Goal: Transaction & Acquisition: Book appointment/travel/reservation

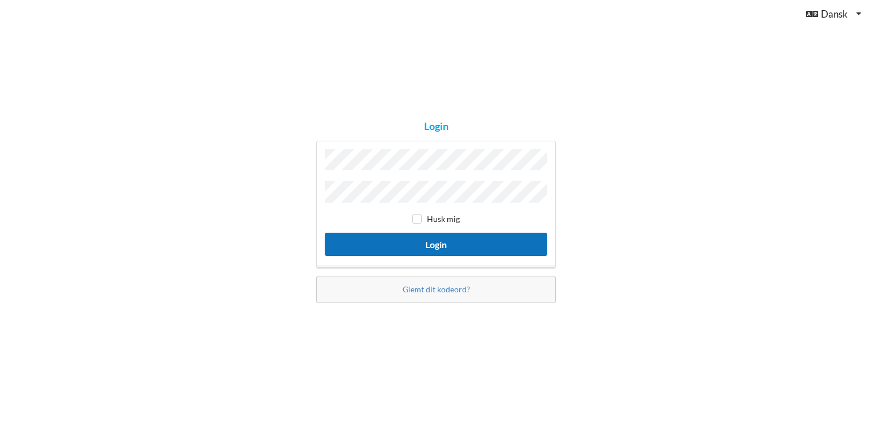
click at [446, 242] on button "Login" at bounding box center [436, 244] width 222 height 23
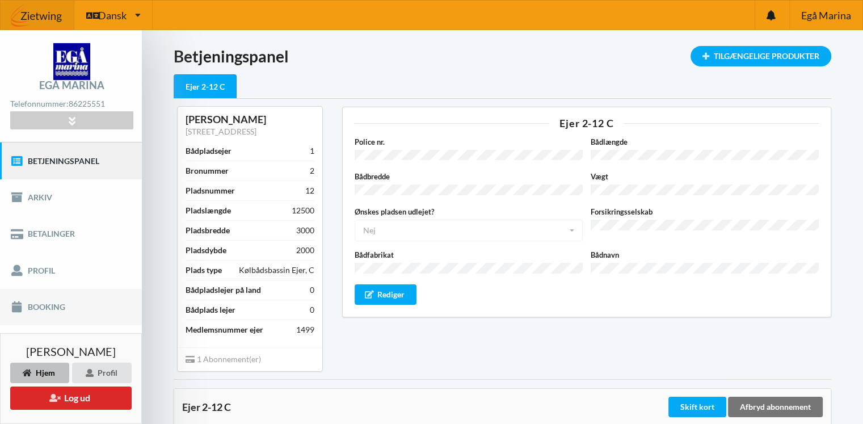
click at [49, 309] on link "Booking" at bounding box center [71, 307] width 142 height 36
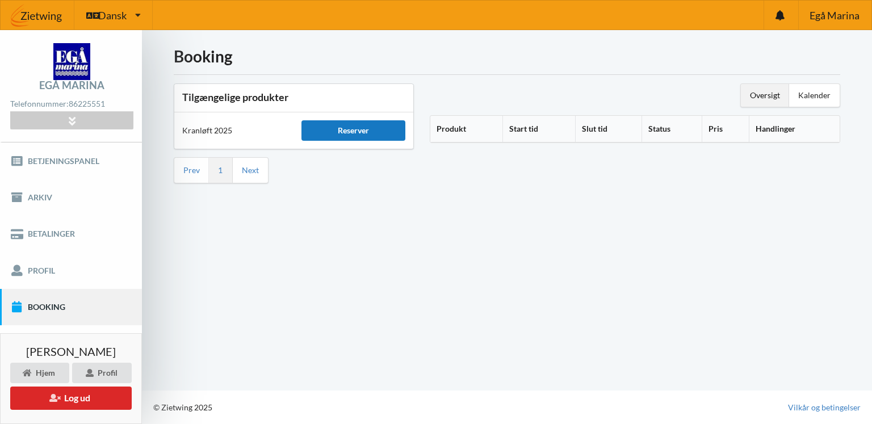
click at [332, 132] on div "Reserver" at bounding box center [352, 130] width 103 height 20
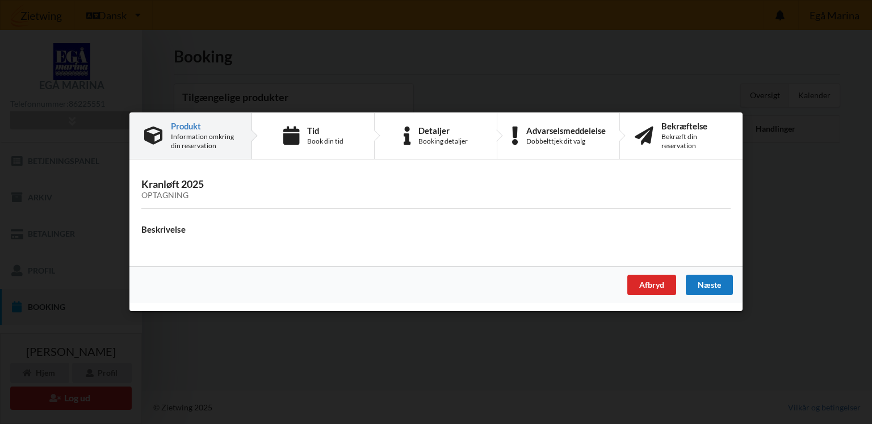
click at [697, 285] on div "Næste" at bounding box center [709, 285] width 47 height 20
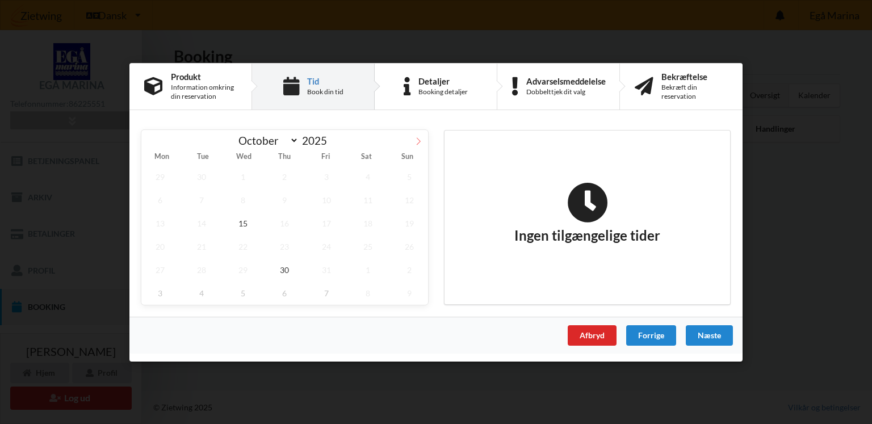
click at [412, 139] on span at bounding box center [418, 138] width 19 height 19
click at [204, 198] on span "4" at bounding box center [201, 199] width 37 height 23
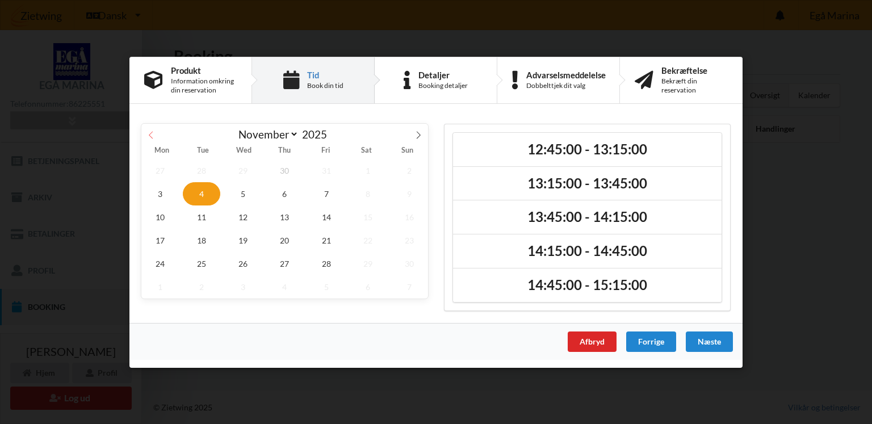
click at [154, 134] on icon at bounding box center [151, 135] width 8 height 8
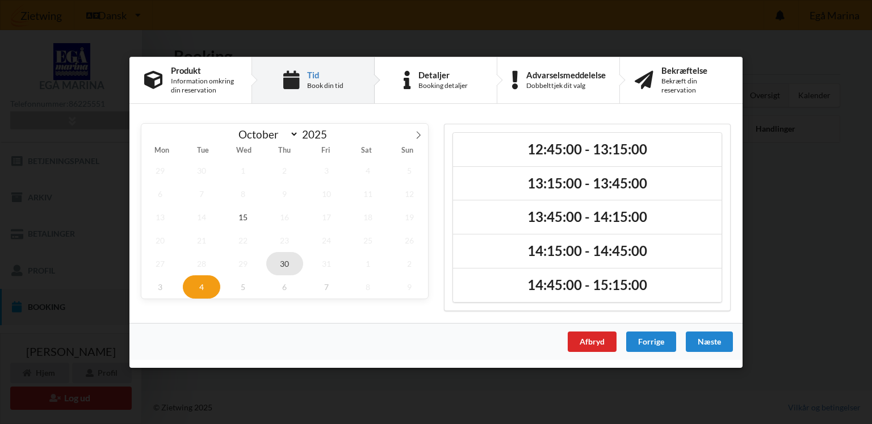
click at [276, 263] on span "30" at bounding box center [284, 262] width 37 height 23
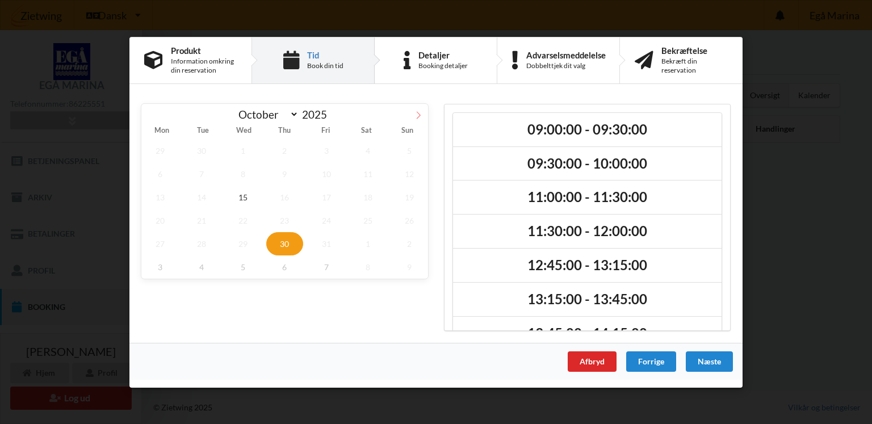
click at [423, 116] on span at bounding box center [418, 112] width 19 height 19
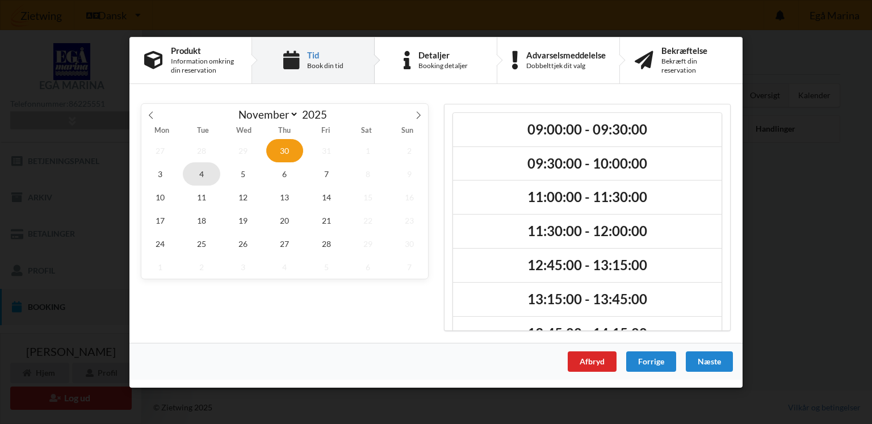
click at [206, 171] on span "4" at bounding box center [201, 173] width 37 height 23
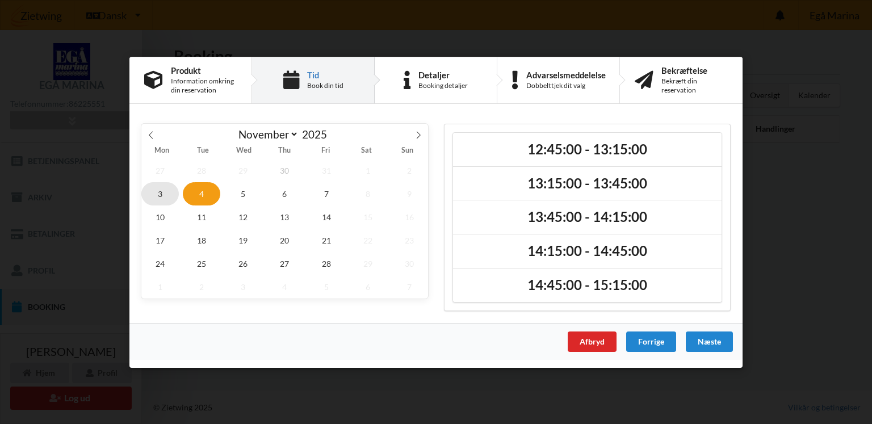
click at [163, 186] on span "3" at bounding box center [159, 193] width 37 height 23
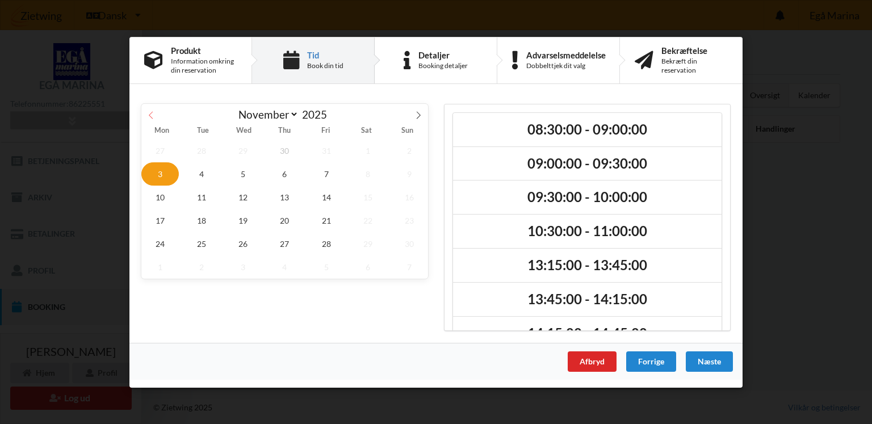
click at [153, 118] on icon at bounding box center [151, 115] width 8 height 8
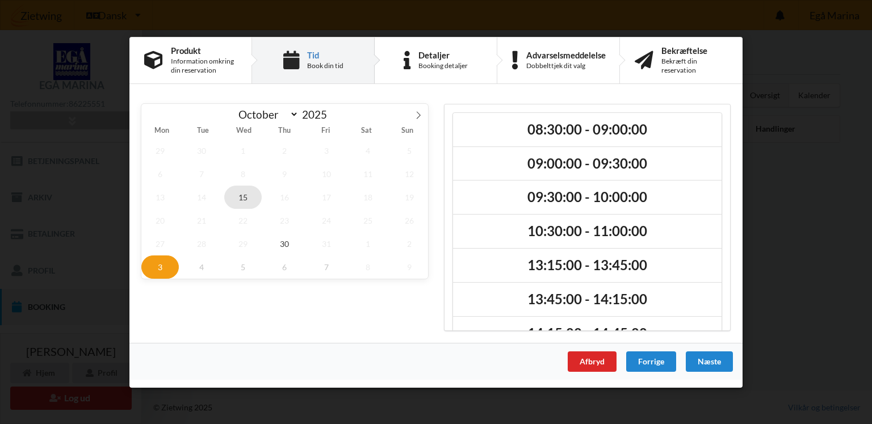
click at [245, 199] on span "15" at bounding box center [242, 196] width 37 height 23
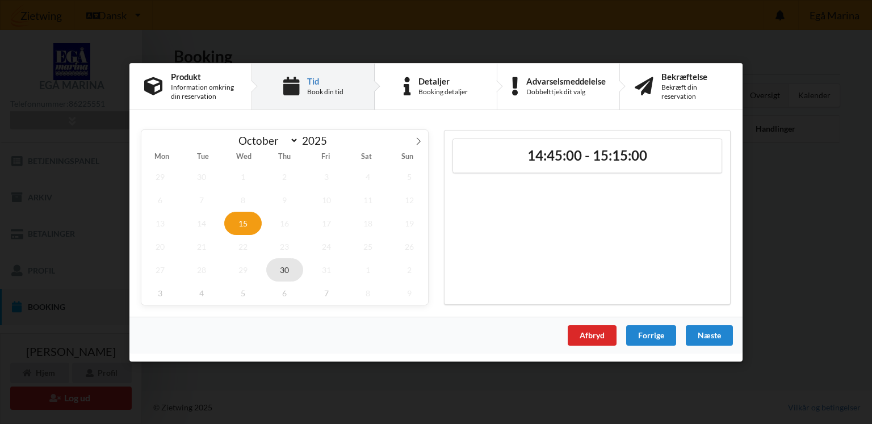
click at [288, 268] on span "30" at bounding box center [284, 269] width 37 height 23
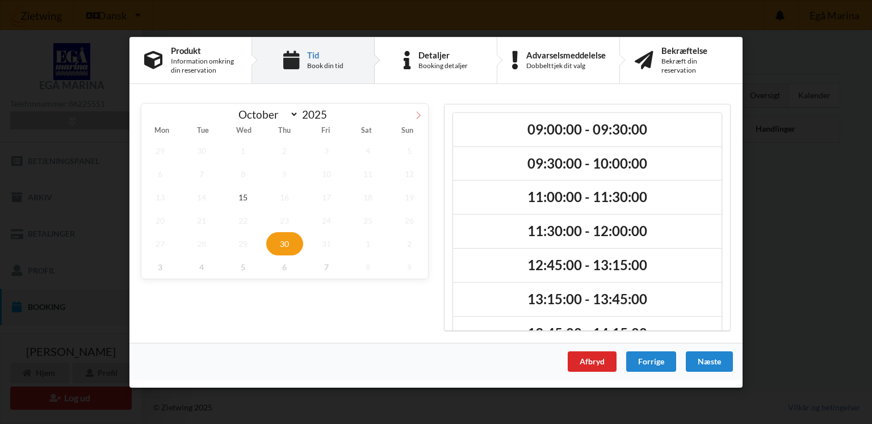
click at [413, 114] on span at bounding box center [418, 112] width 19 height 19
click at [153, 114] on icon at bounding box center [151, 115] width 8 height 8
select select "9"
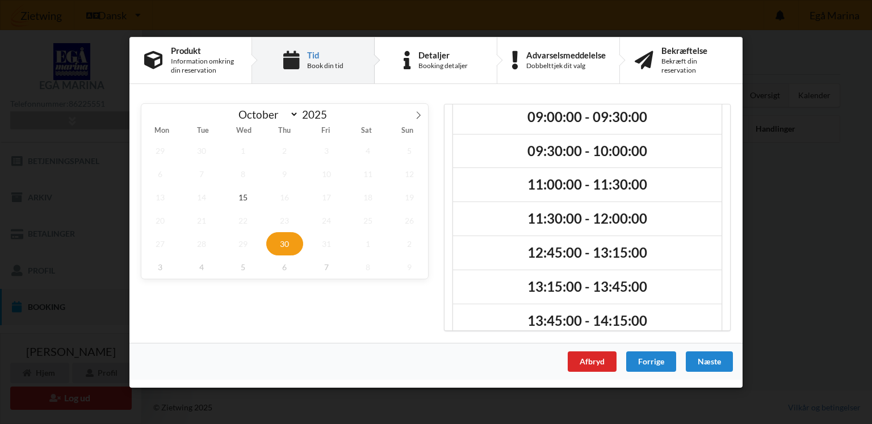
scroll to position [12, 0]
